Goal: Information Seeking & Learning: Stay updated

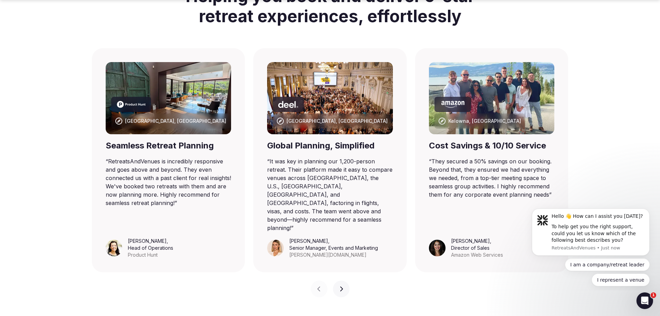
scroll to position [450, 0]
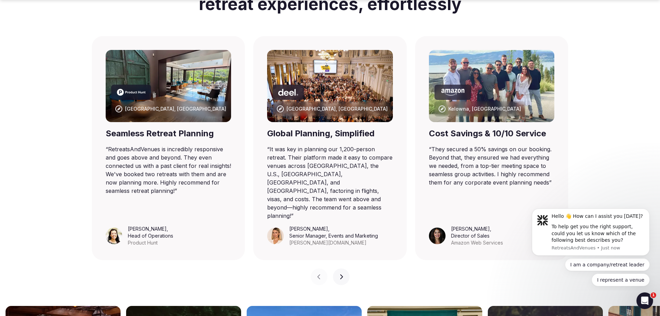
click at [344, 268] on button "Next slide" at bounding box center [341, 276] width 17 height 17
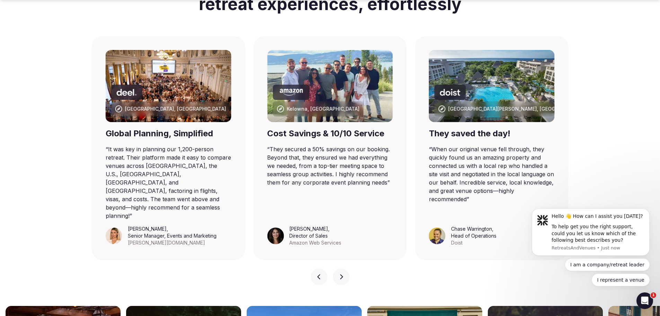
click at [344, 268] on button "Next slide" at bounding box center [341, 276] width 17 height 17
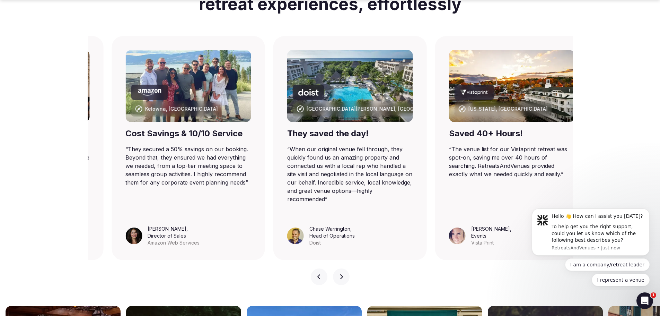
scroll to position [658, 0]
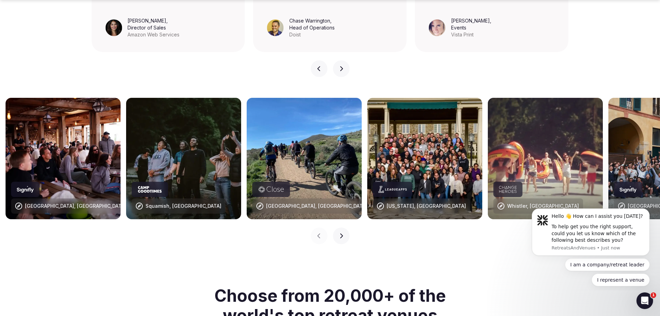
click at [351, 221] on div "Previous slide Next slide" at bounding box center [330, 231] width 660 height 25
click at [348, 227] on button "Next slide" at bounding box center [341, 235] width 17 height 17
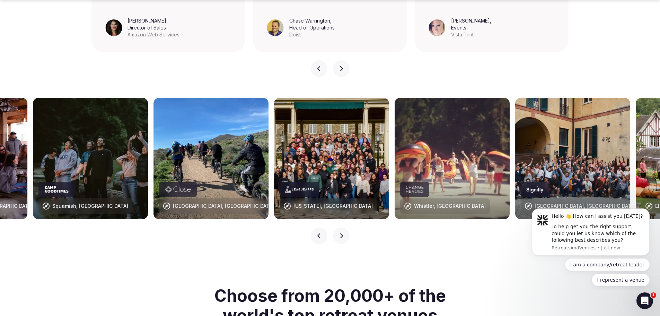
click at [347, 227] on button "Next slide" at bounding box center [341, 235] width 17 height 17
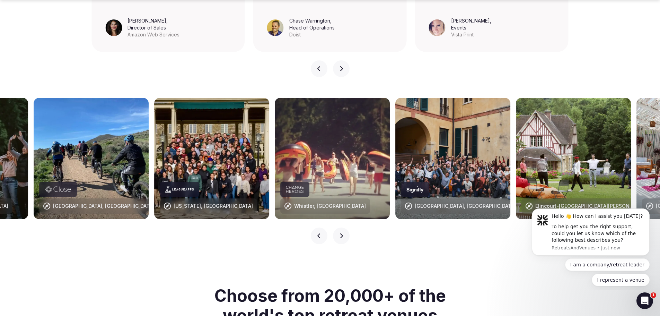
click at [347, 227] on button "Next slide" at bounding box center [341, 235] width 17 height 17
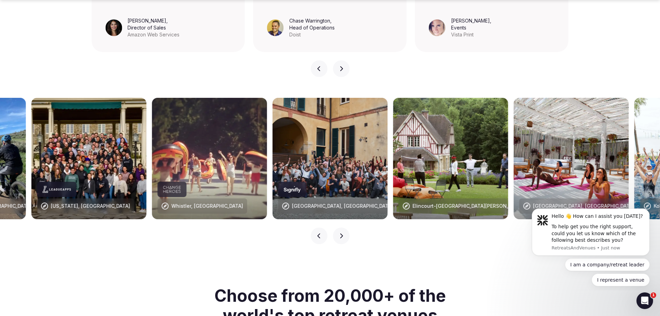
click at [347, 227] on button "Next slide" at bounding box center [341, 235] width 17 height 17
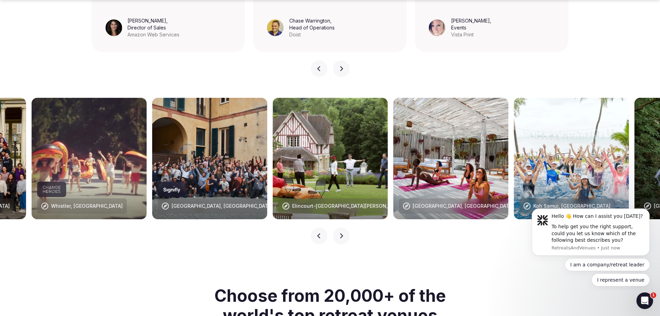
click at [347, 227] on button "Next slide" at bounding box center [341, 235] width 17 height 17
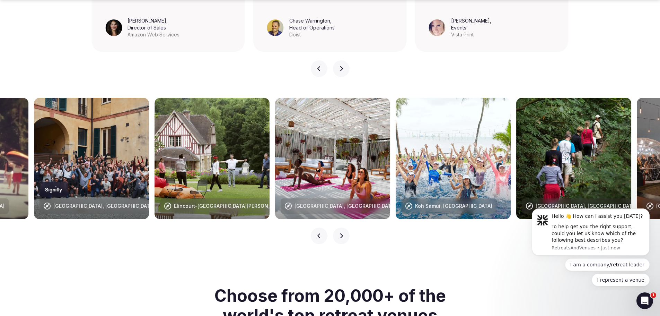
click at [347, 227] on button "Next slide" at bounding box center [341, 235] width 17 height 17
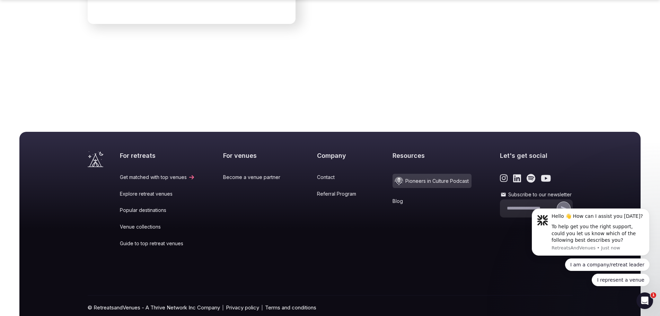
scroll to position [2874, 0]
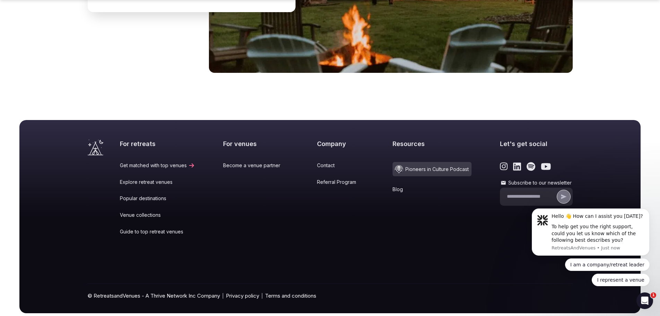
click at [393, 186] on link "Blog" at bounding box center [432, 189] width 79 height 7
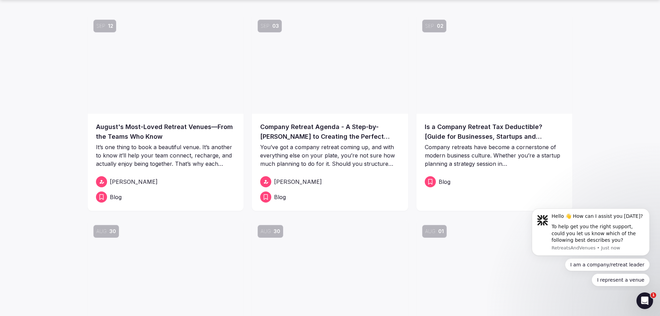
scroll to position [243, 0]
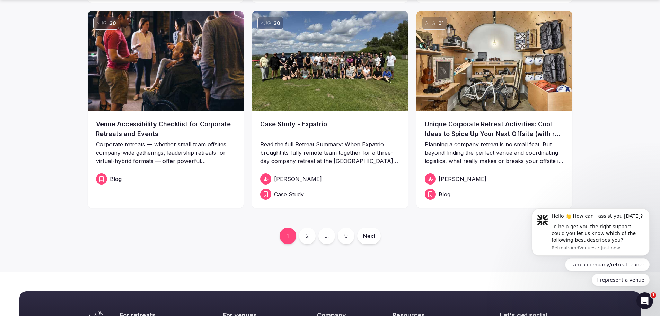
click at [371, 236] on link "Next" at bounding box center [369, 235] width 24 height 17
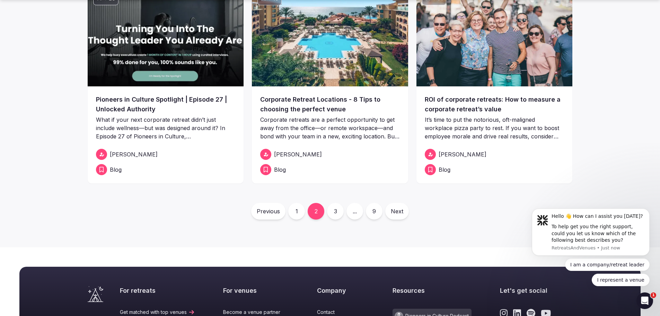
scroll to position [381, 0]
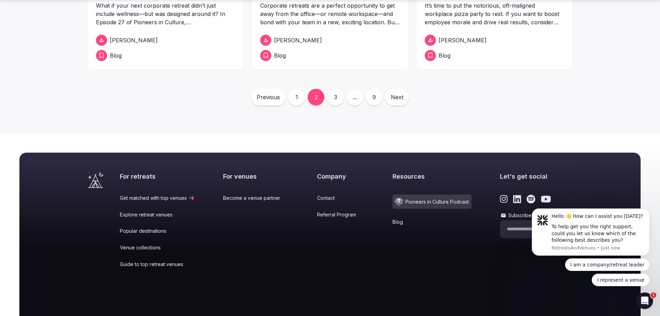
click at [399, 99] on link "Next" at bounding box center [397, 97] width 24 height 17
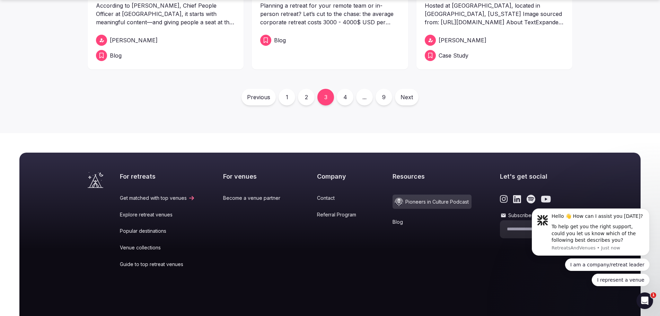
click at [406, 97] on link "Next" at bounding box center [407, 97] width 24 height 17
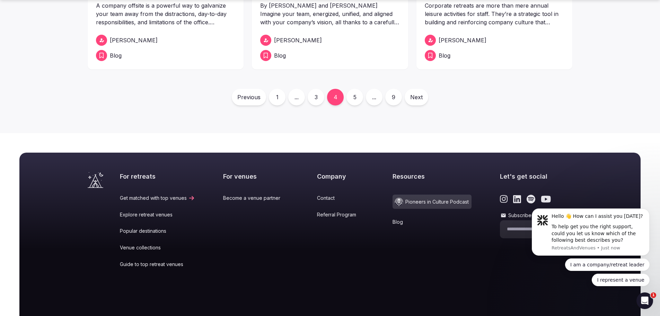
click at [404, 98] on div "Previous 1 ... 3 4 5 ... 9 Next" at bounding box center [330, 97] width 485 height 17
